Goal: Task Accomplishment & Management: Complete application form

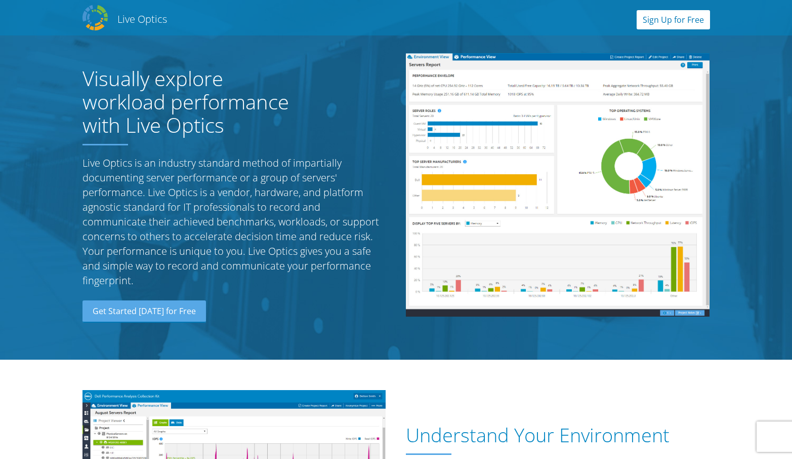
click at [656, 23] on link "Sign Up for Free" at bounding box center [673, 19] width 73 height 19
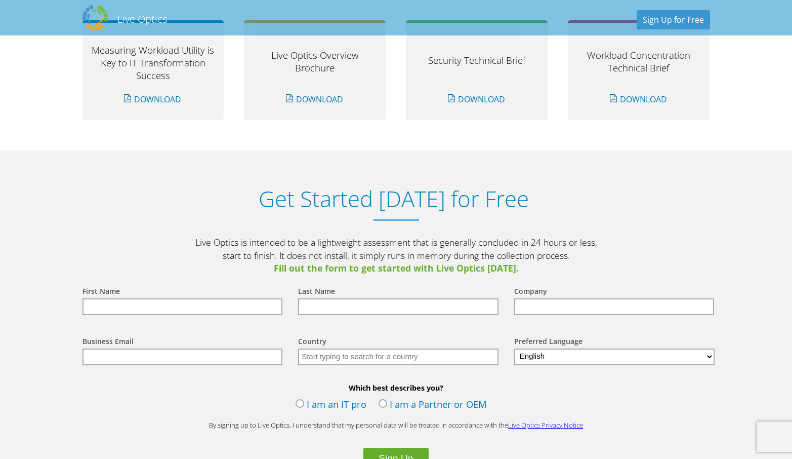
scroll to position [1054, 0]
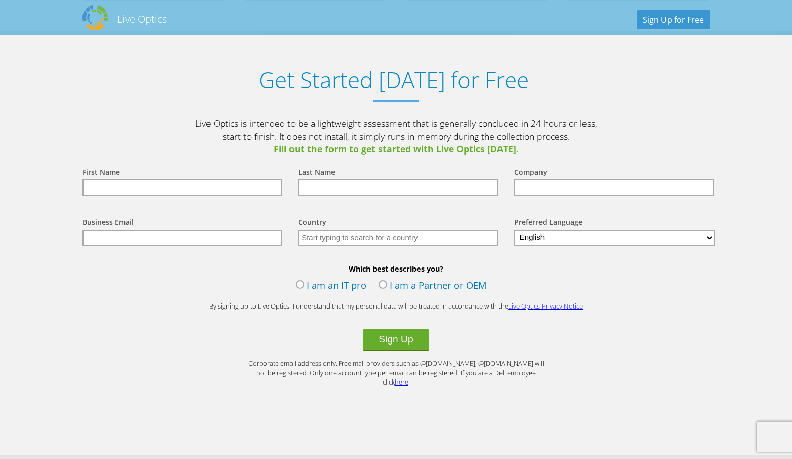
click at [384, 281] on label "I am a Partner or OEM" at bounding box center [433, 285] width 108 height 15
click at [0, 0] on input "I am a Partner or OEM" at bounding box center [0, 0] width 0 height 0
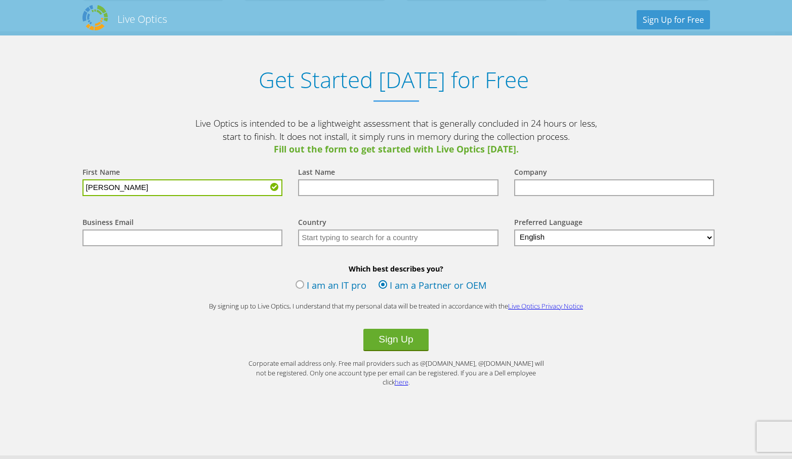
type input "[PERSON_NAME]"
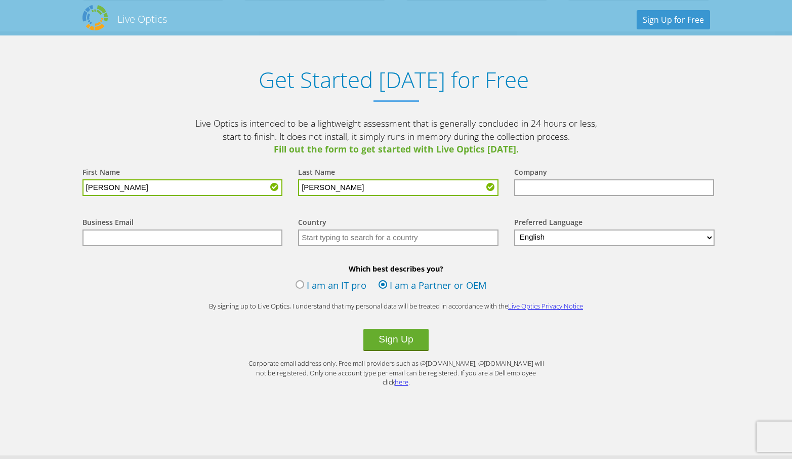
type input "[PERSON_NAME]"
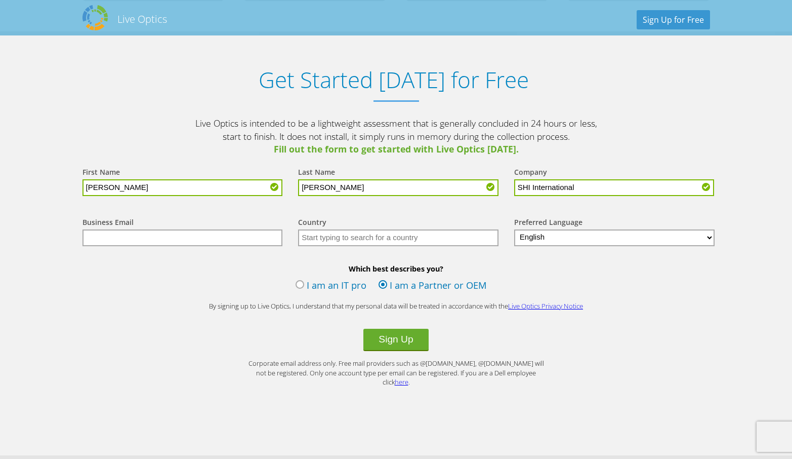
type input "SHI International"
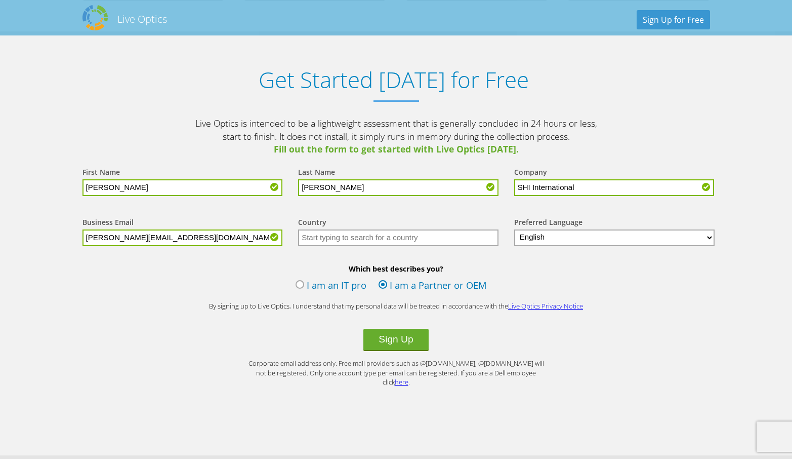
type input "[PERSON_NAME][EMAIL_ADDRESS][DOMAIN_NAME]"
click at [327, 236] on input "text" at bounding box center [398, 237] width 200 height 17
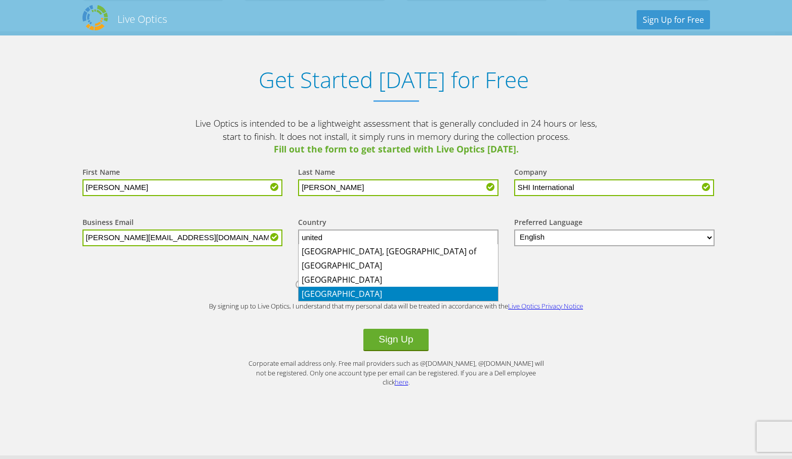
click at [324, 289] on li "[GEOGRAPHIC_DATA]" at bounding box center [398, 293] width 199 height 14
type input "[GEOGRAPHIC_DATA]"
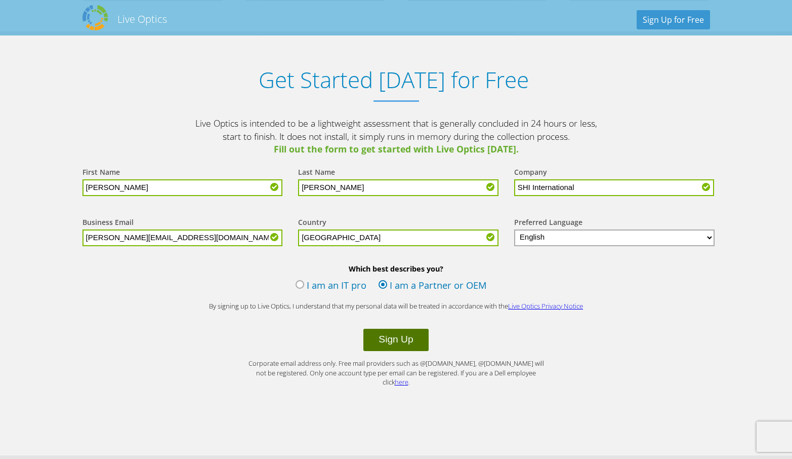
click at [405, 343] on button "Sign Up" at bounding box center [395, 339] width 65 height 22
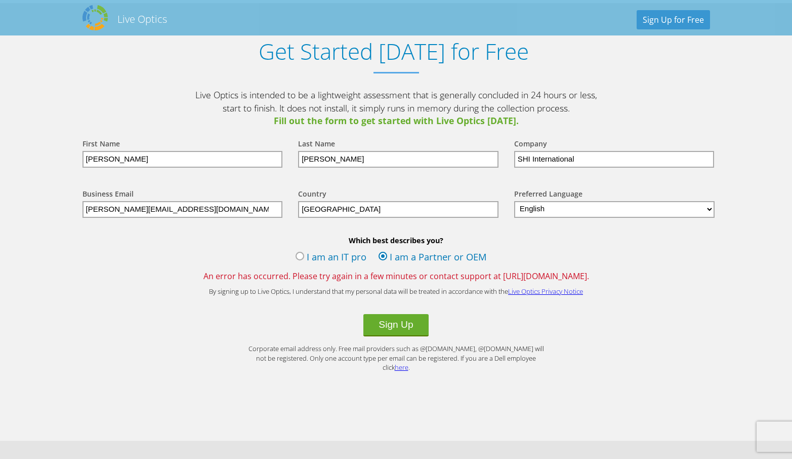
scroll to position [1084, 0]
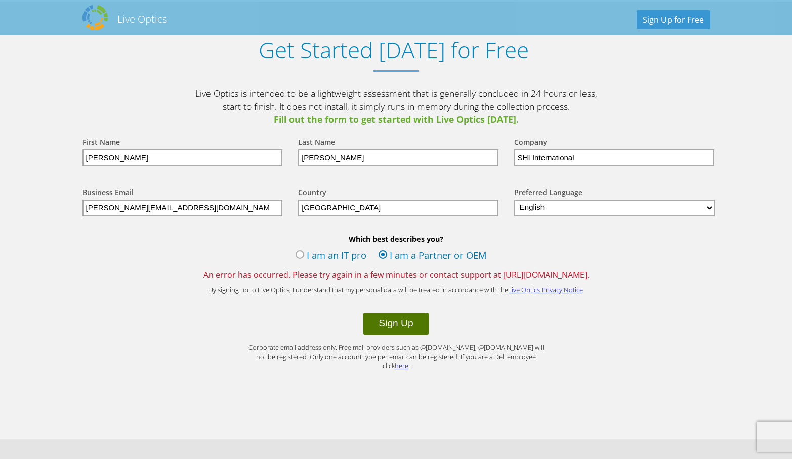
click at [416, 321] on button "Sign Up" at bounding box center [395, 323] width 65 height 22
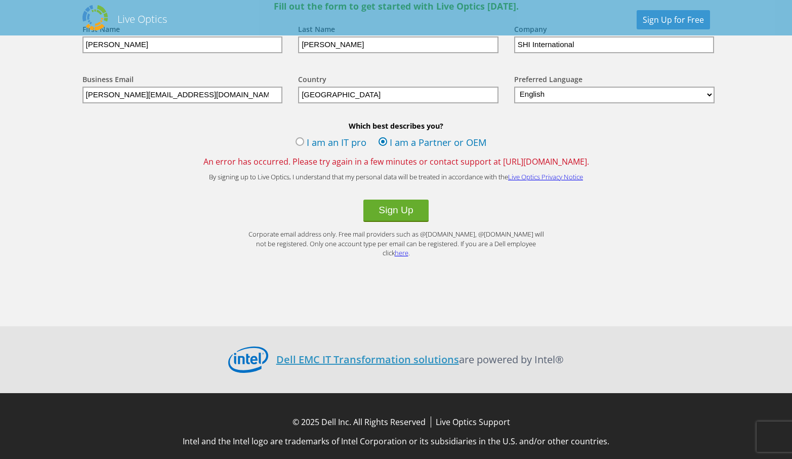
scroll to position [1196, 0]
